Goal: Transaction & Acquisition: Download file/media

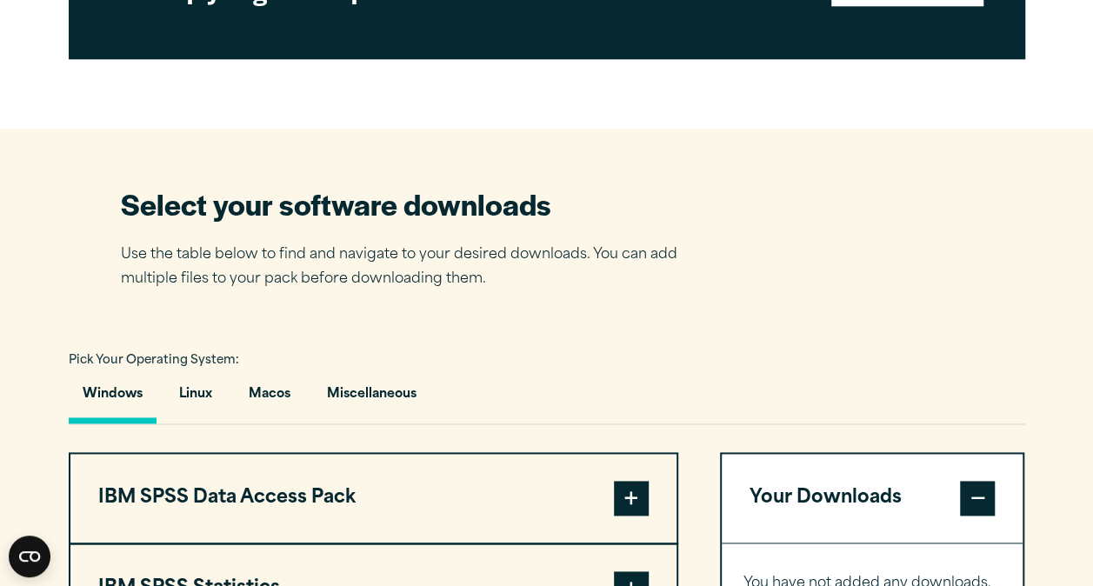
scroll to position [1130, 0]
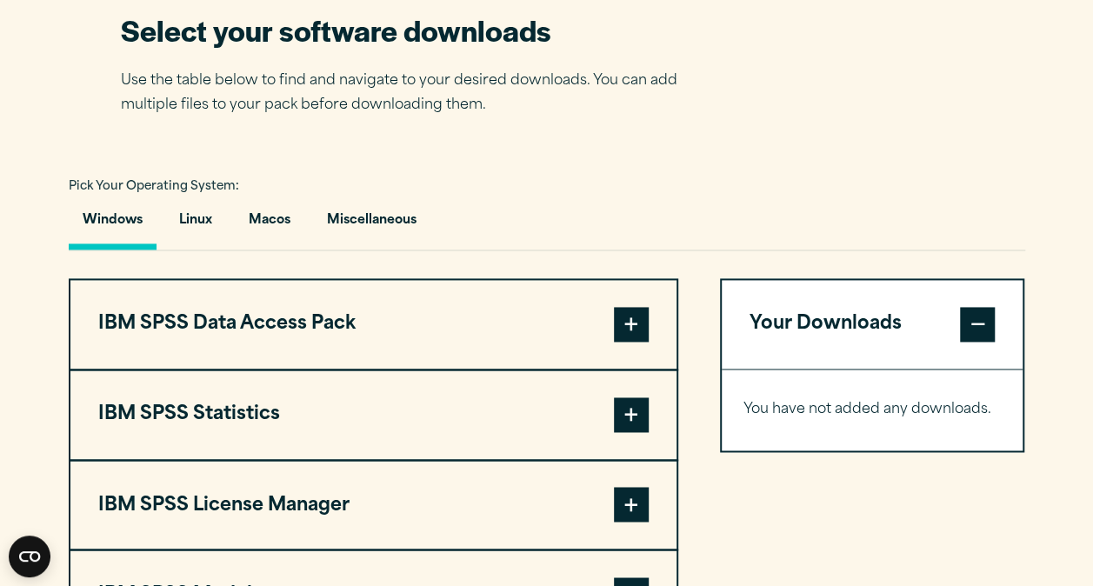
click at [626, 410] on span at bounding box center [631, 414] width 35 height 35
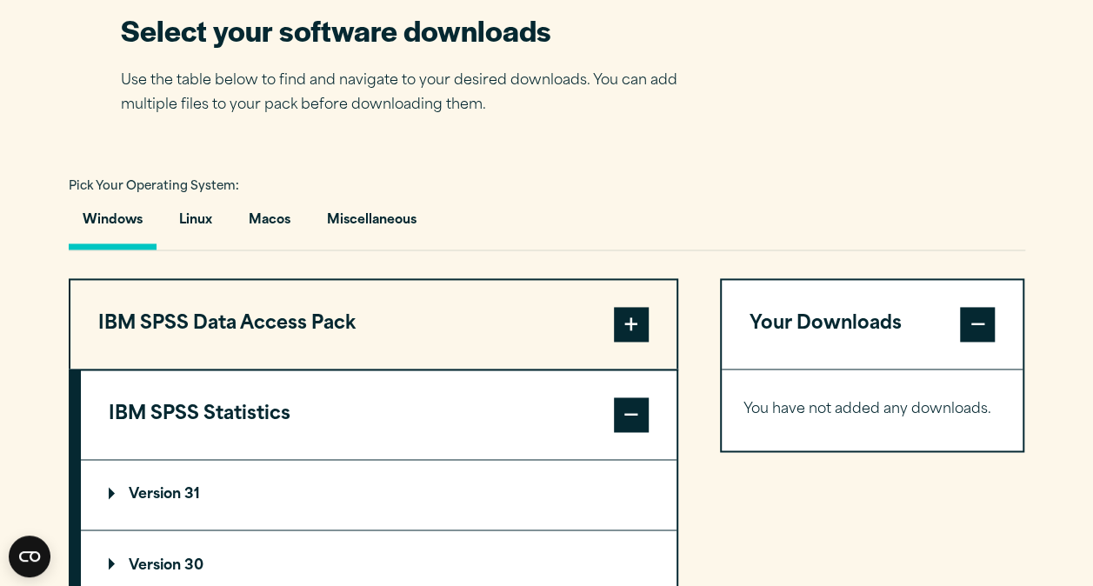
scroll to position [1217, 0]
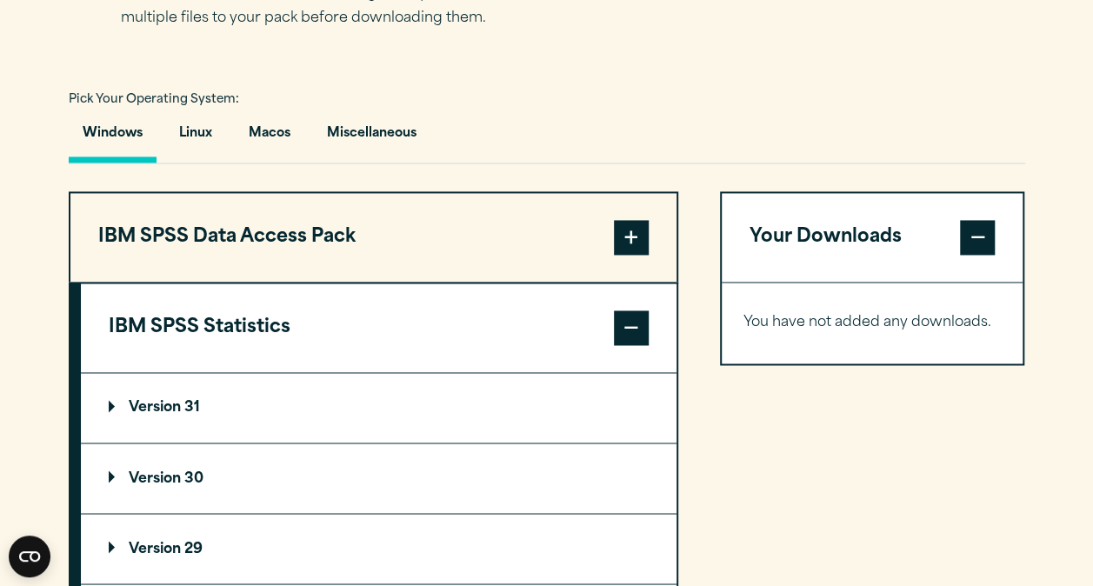
click at [110, 473] on p "Version 30" at bounding box center [156, 478] width 95 height 14
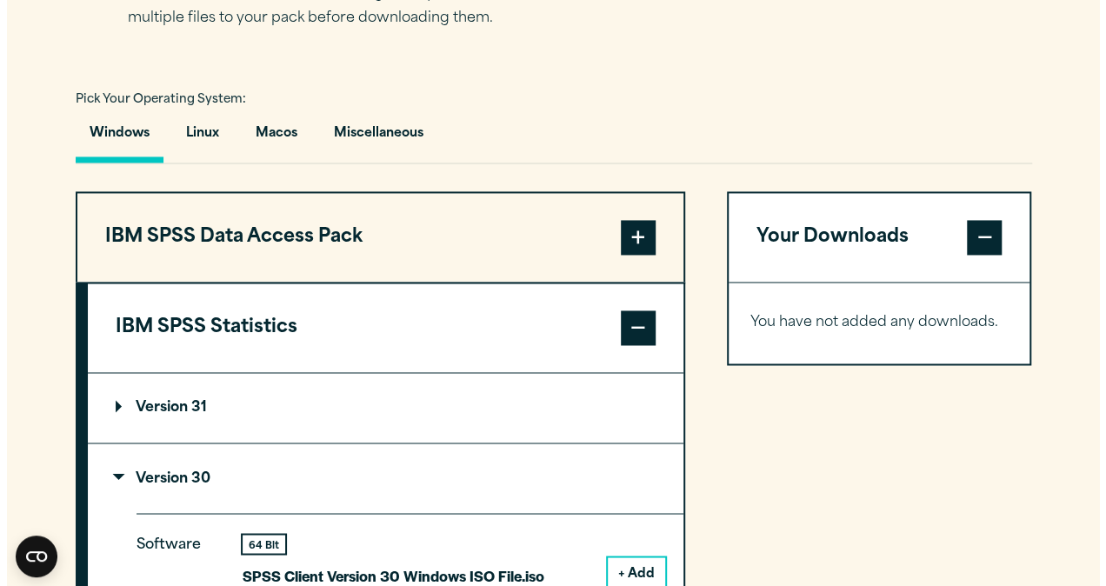
scroll to position [1391, 0]
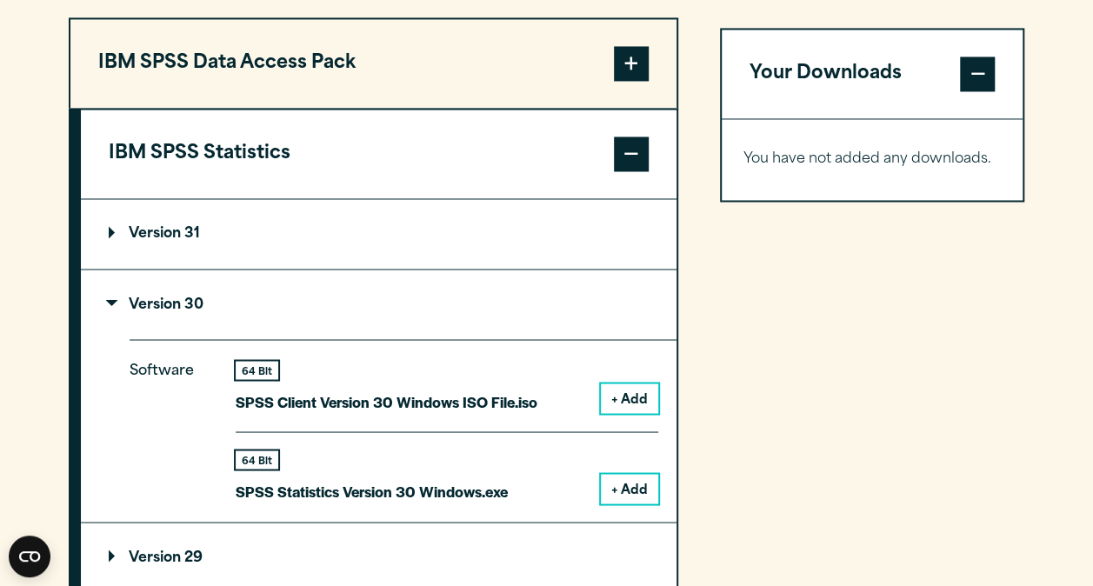
click at [626, 487] on button "+ Add" at bounding box center [629, 489] width 57 height 30
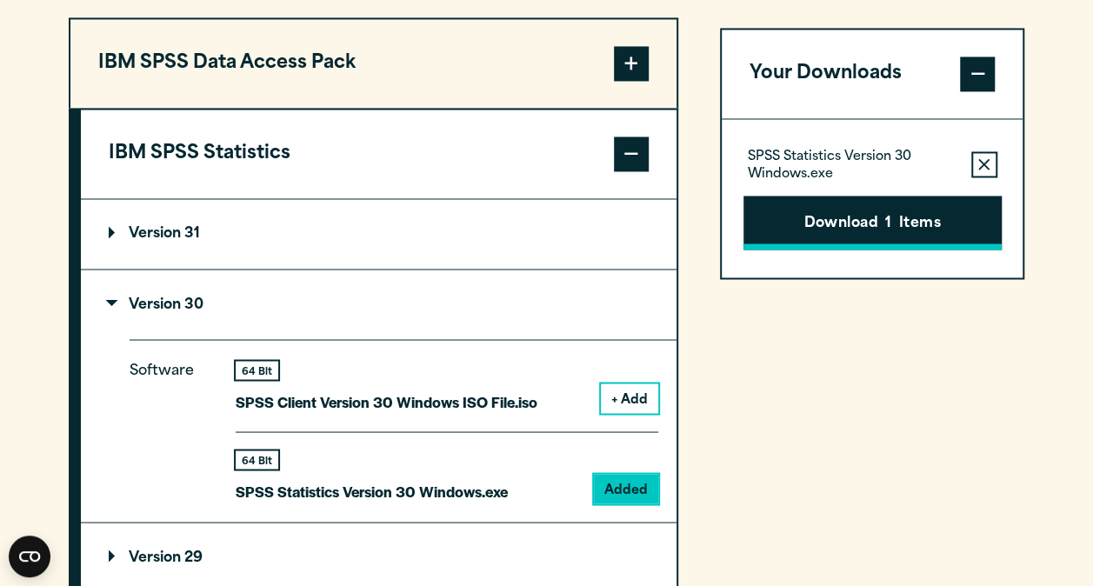
click at [909, 217] on button "Download 1 Items" at bounding box center [872, 223] width 258 height 54
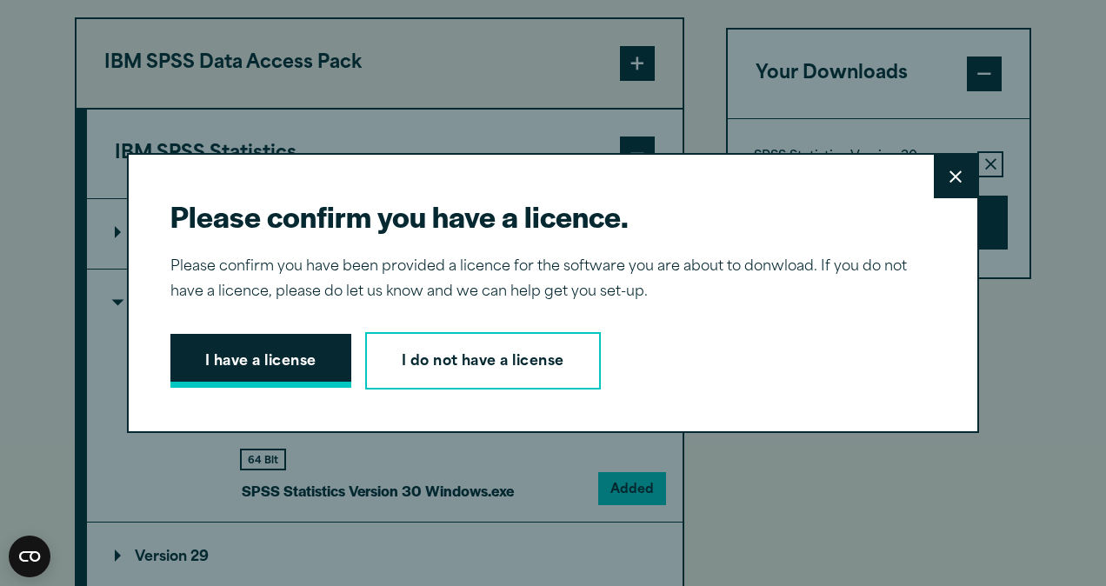
click at [242, 356] on button "I have a license" at bounding box center [260, 361] width 181 height 54
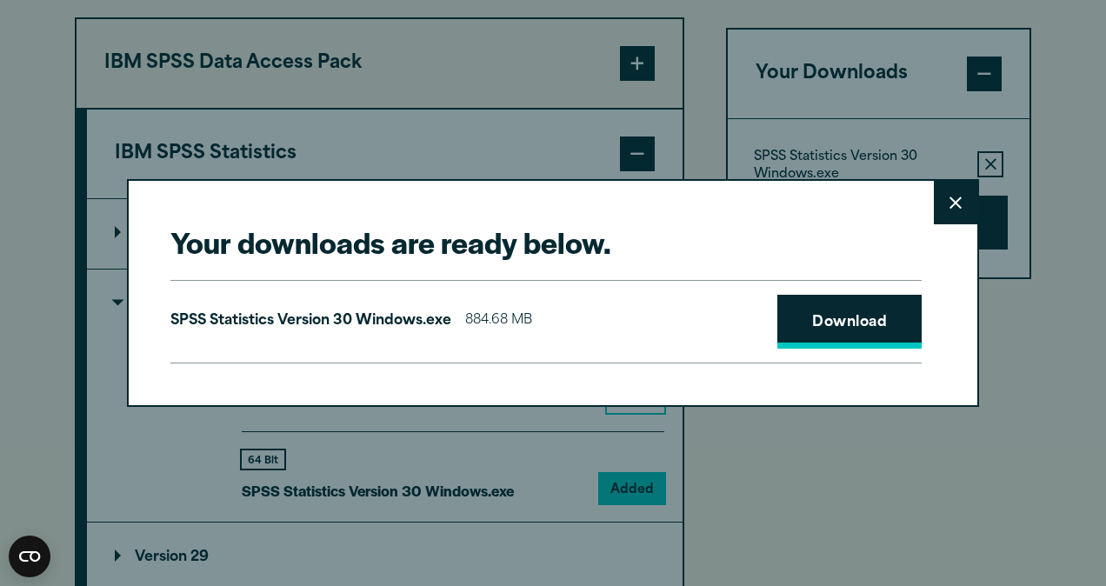
click at [844, 319] on link "Download" at bounding box center [849, 322] width 144 height 54
drag, startPoint x: 944, startPoint y: 207, endPoint x: 927, endPoint y: 398, distance: 192.0
click at [960, 231] on div "Your downloads are ready below. Close SPSS Statistics Version 30 Windows.exe 88…" at bounding box center [553, 292] width 852 height 227
